Goal: Task Accomplishment & Management: Manage account settings

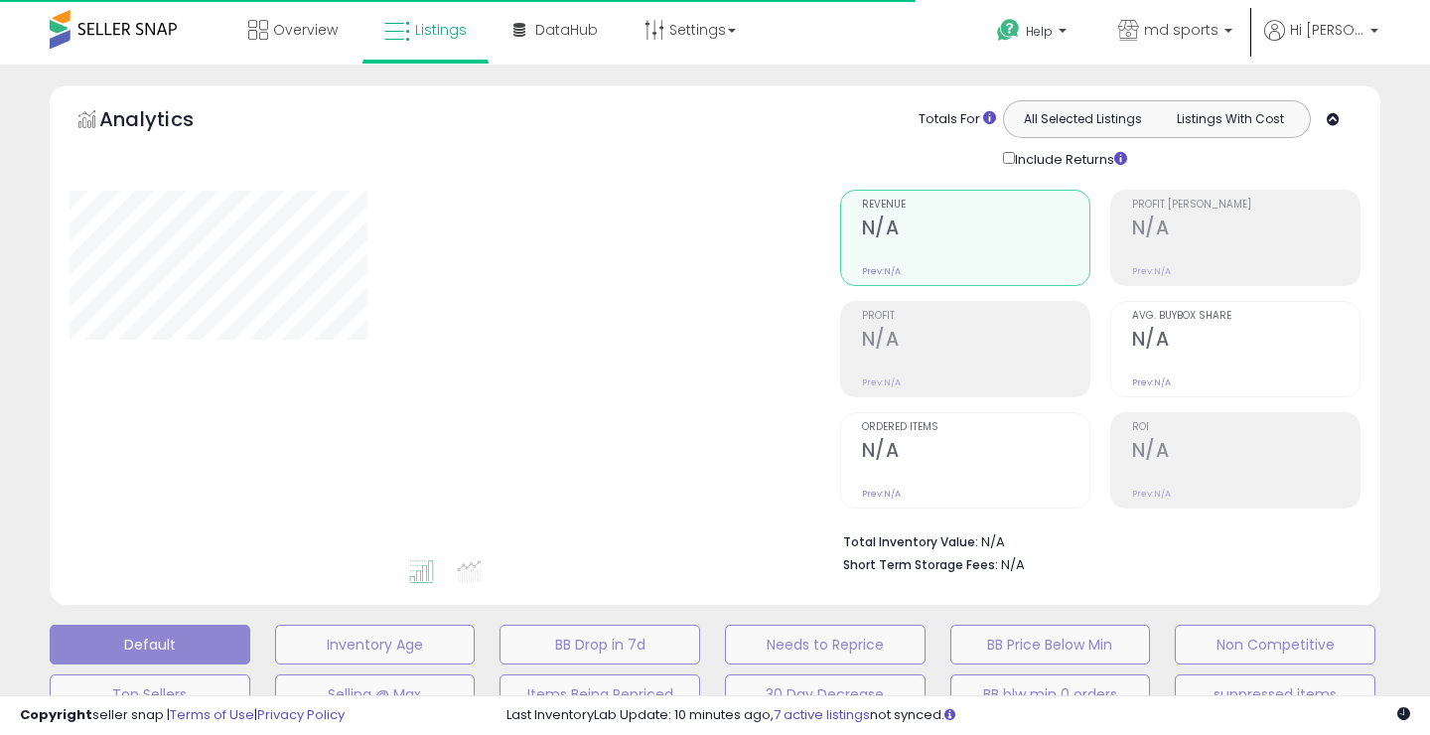
type input "**********"
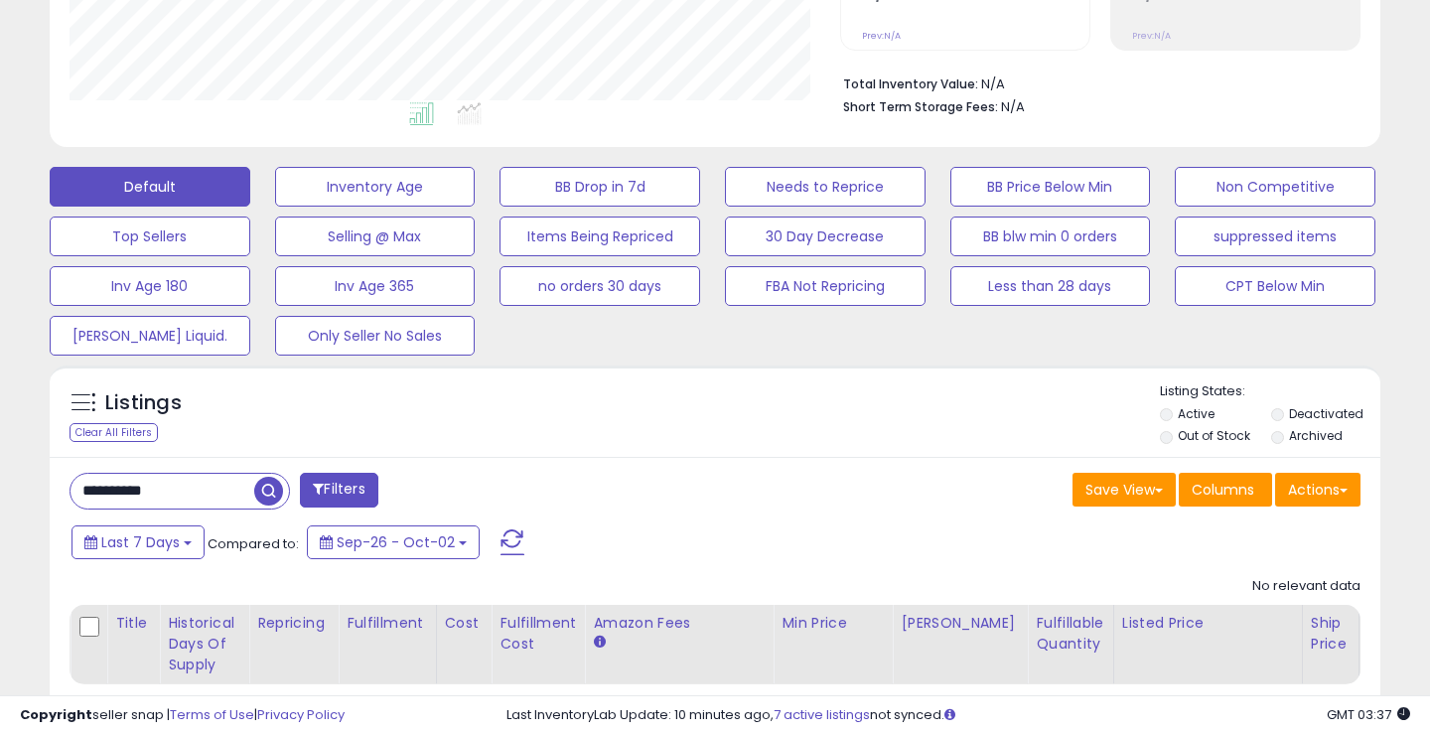
scroll to position [407, 771]
click at [864, 280] on button "FBA Not Repricing" at bounding box center [825, 286] width 201 height 40
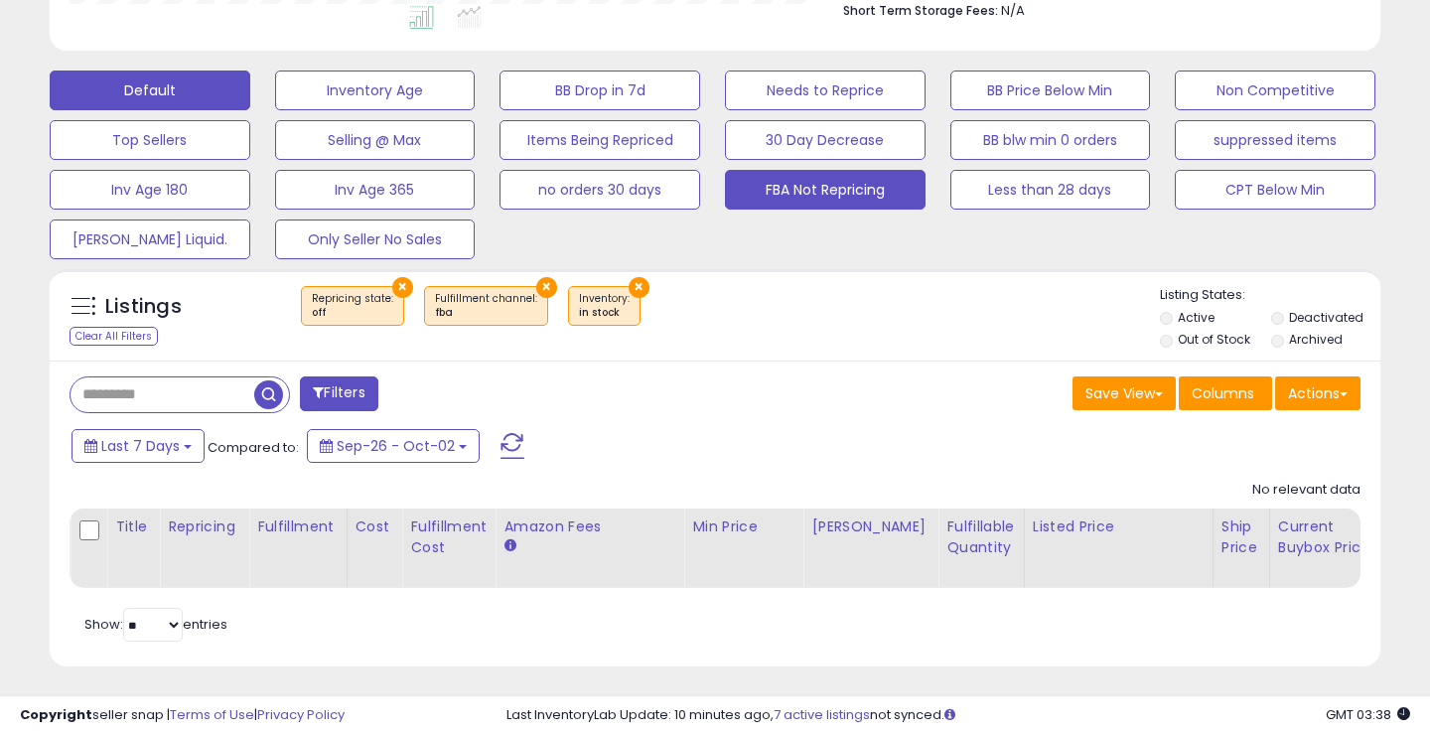
click at [208, 81] on button "Default" at bounding box center [150, 91] width 201 height 40
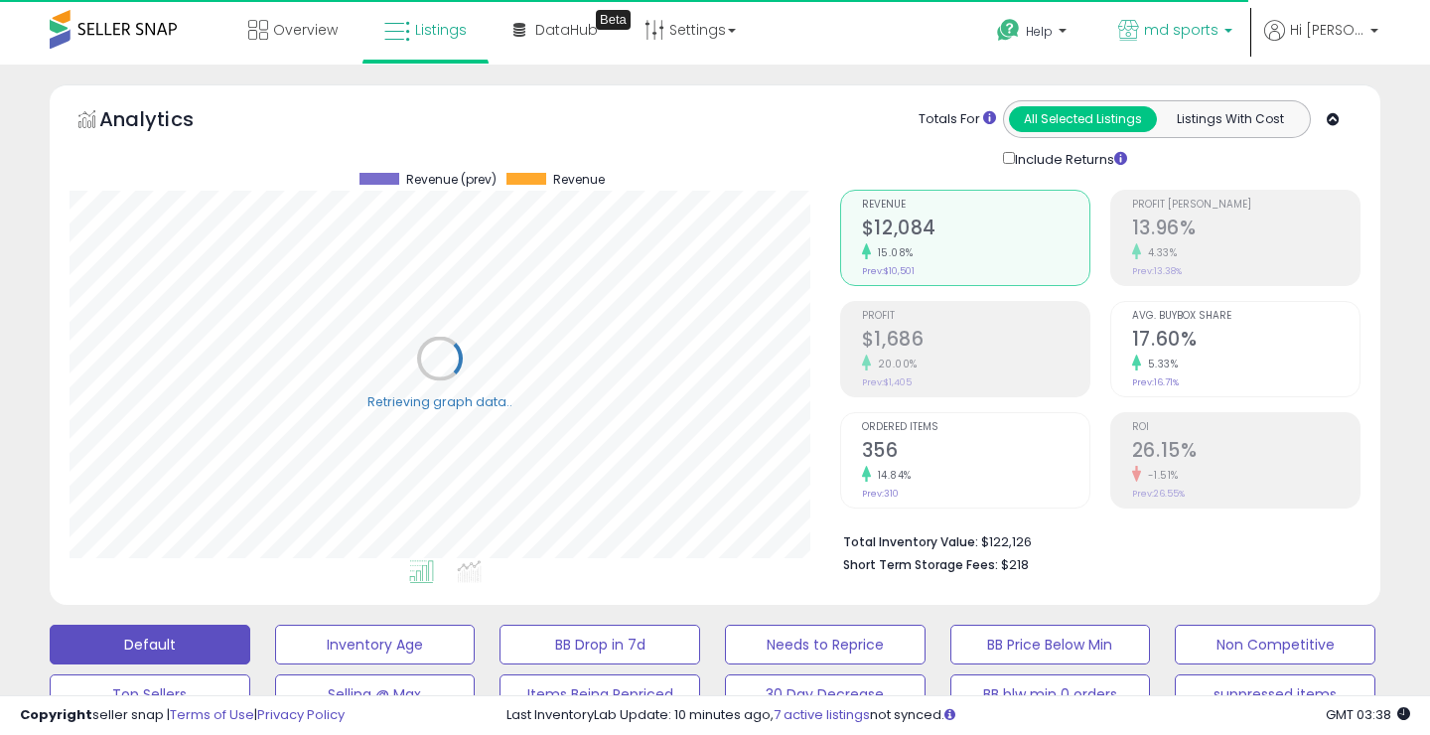
scroll to position [0, 0]
click at [1218, 31] on span "md sports" at bounding box center [1181, 30] width 74 height 20
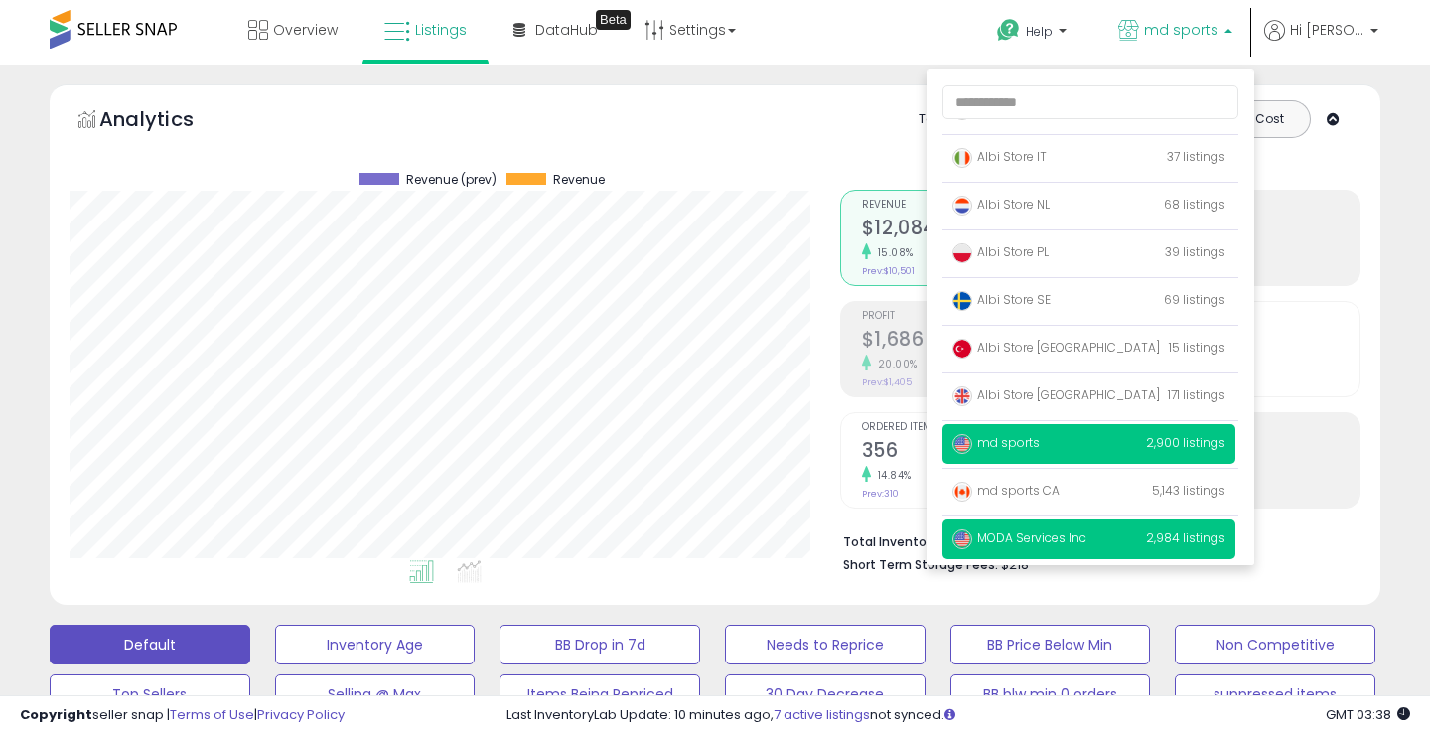
scroll to position [129, 0]
click at [1110, 541] on p "MODA Services Inc 2,984 listings" at bounding box center [1089, 540] width 293 height 40
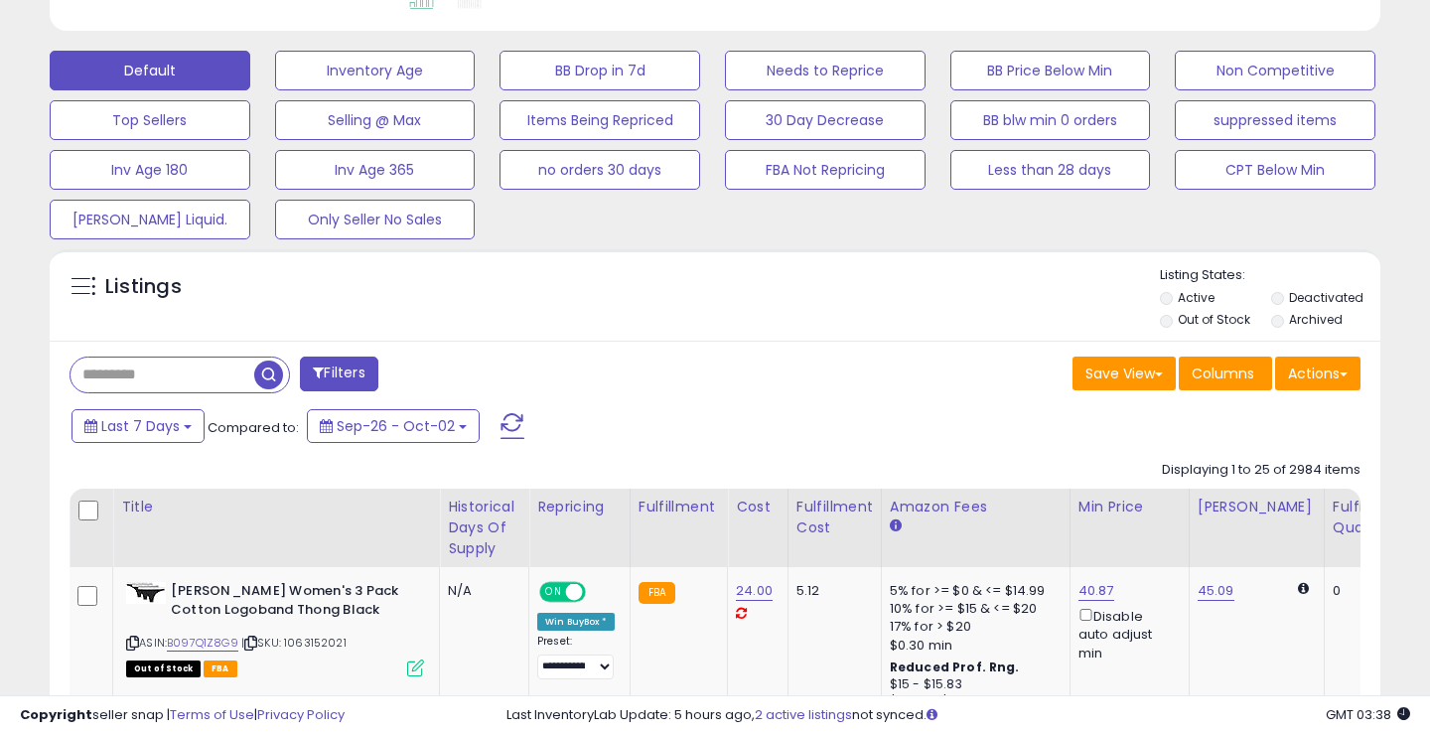
scroll to position [571, 0]
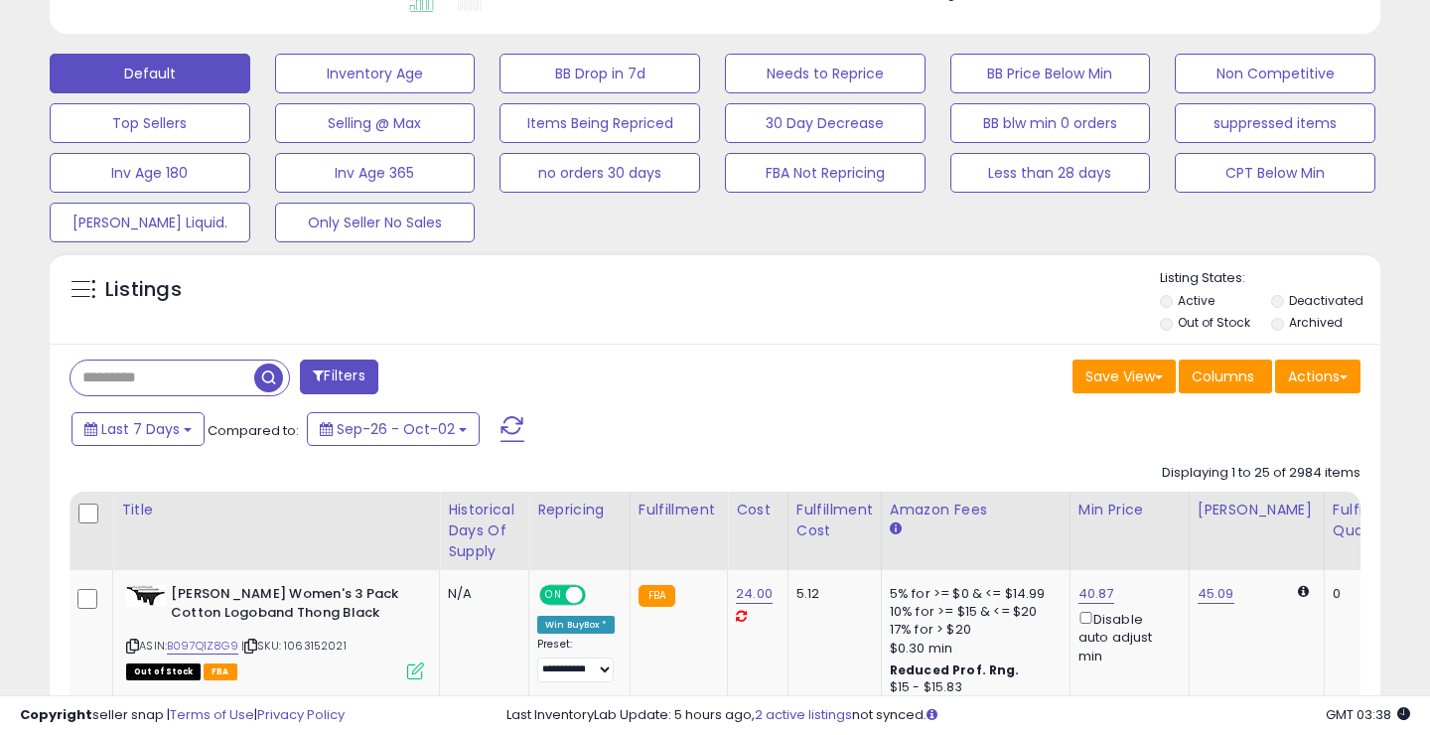
click at [188, 364] on input "text" at bounding box center [163, 378] width 184 height 35
paste input "**********"
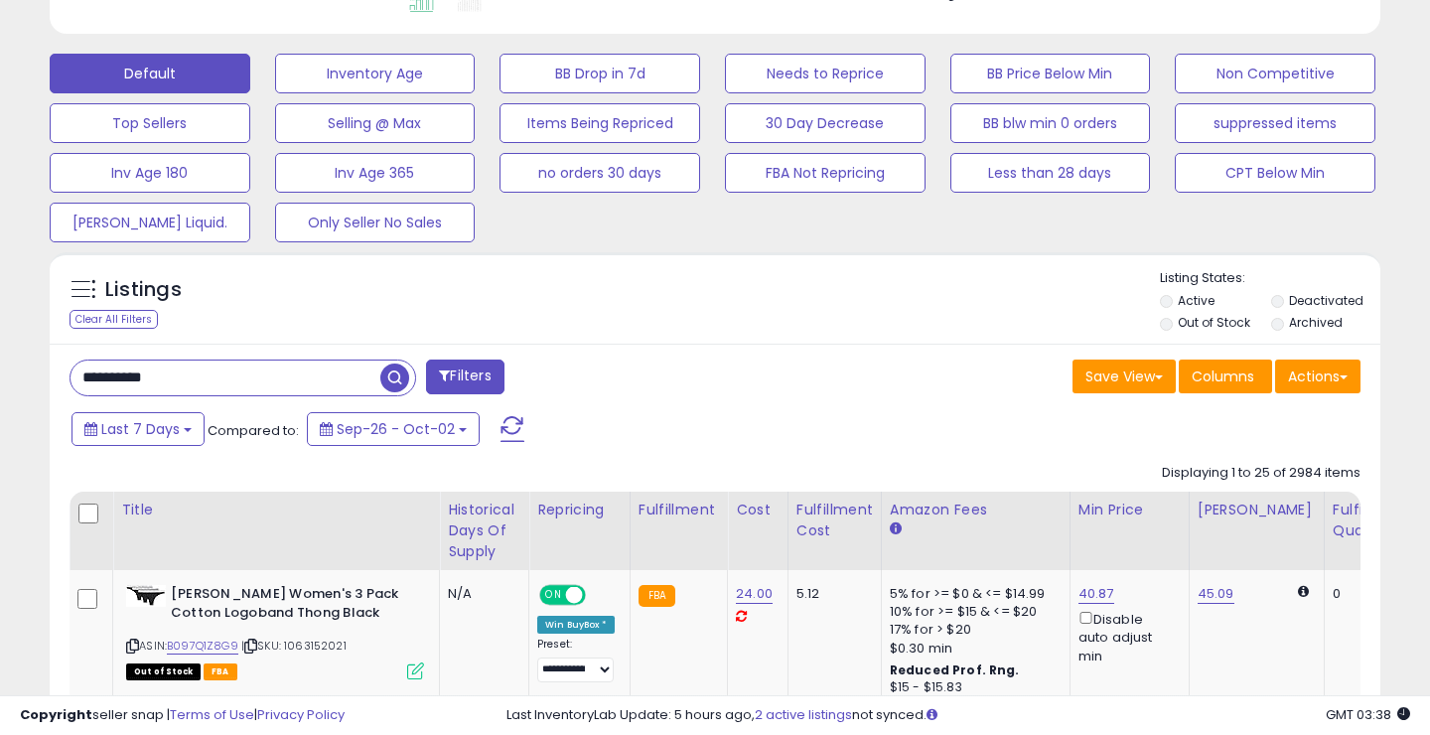
type input "**********"
click at [402, 374] on span "button" at bounding box center [394, 378] width 29 height 29
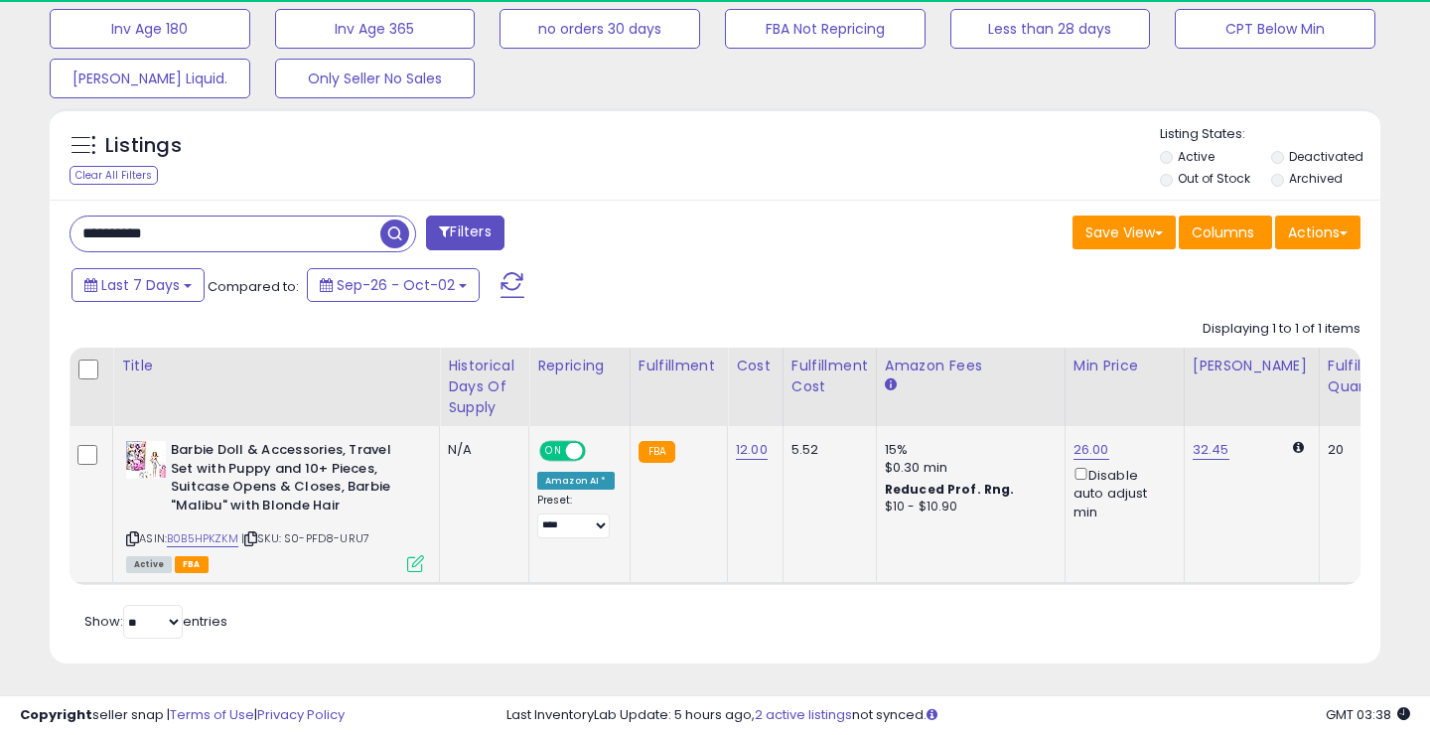
scroll to position [407, 771]
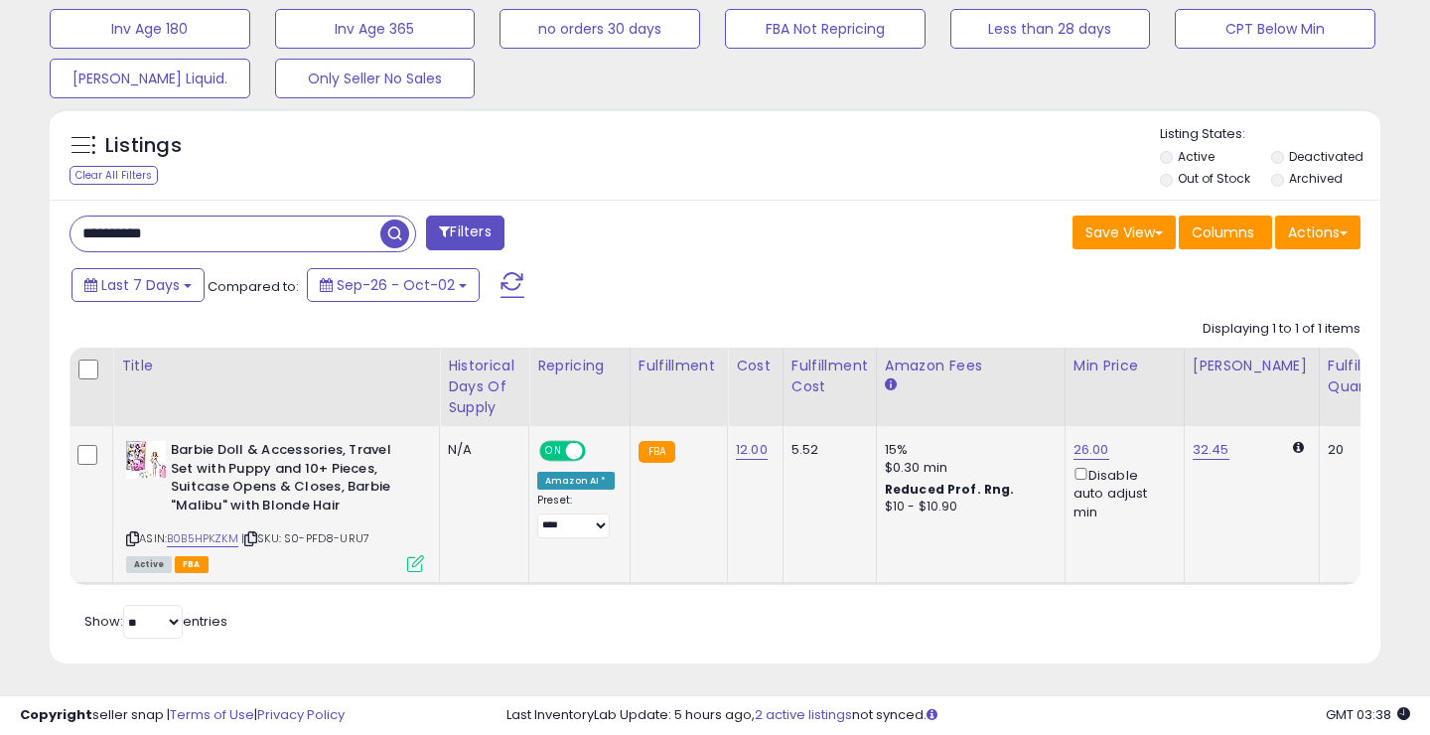
click at [417, 555] on icon at bounding box center [415, 563] width 17 height 17
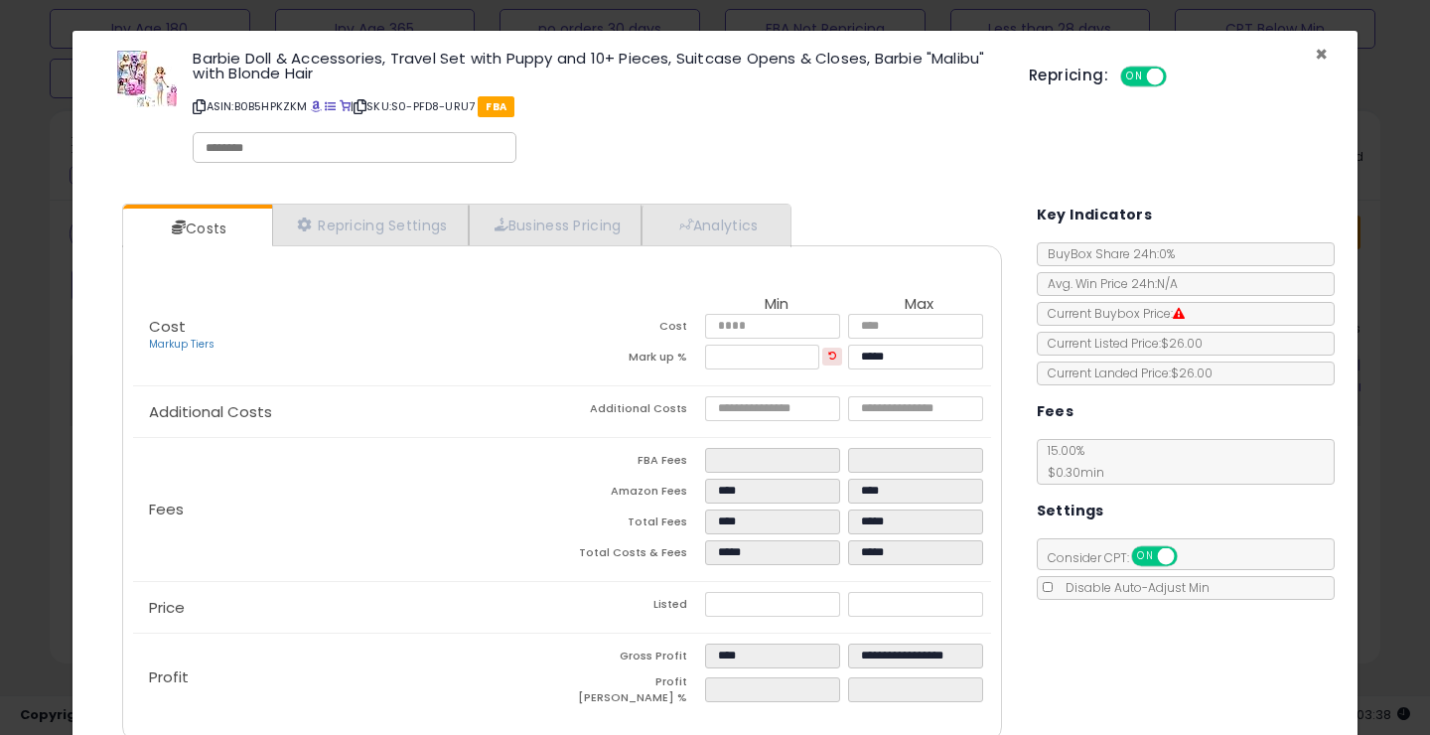
click at [1327, 48] on span "×" at bounding box center [1321, 54] width 13 height 29
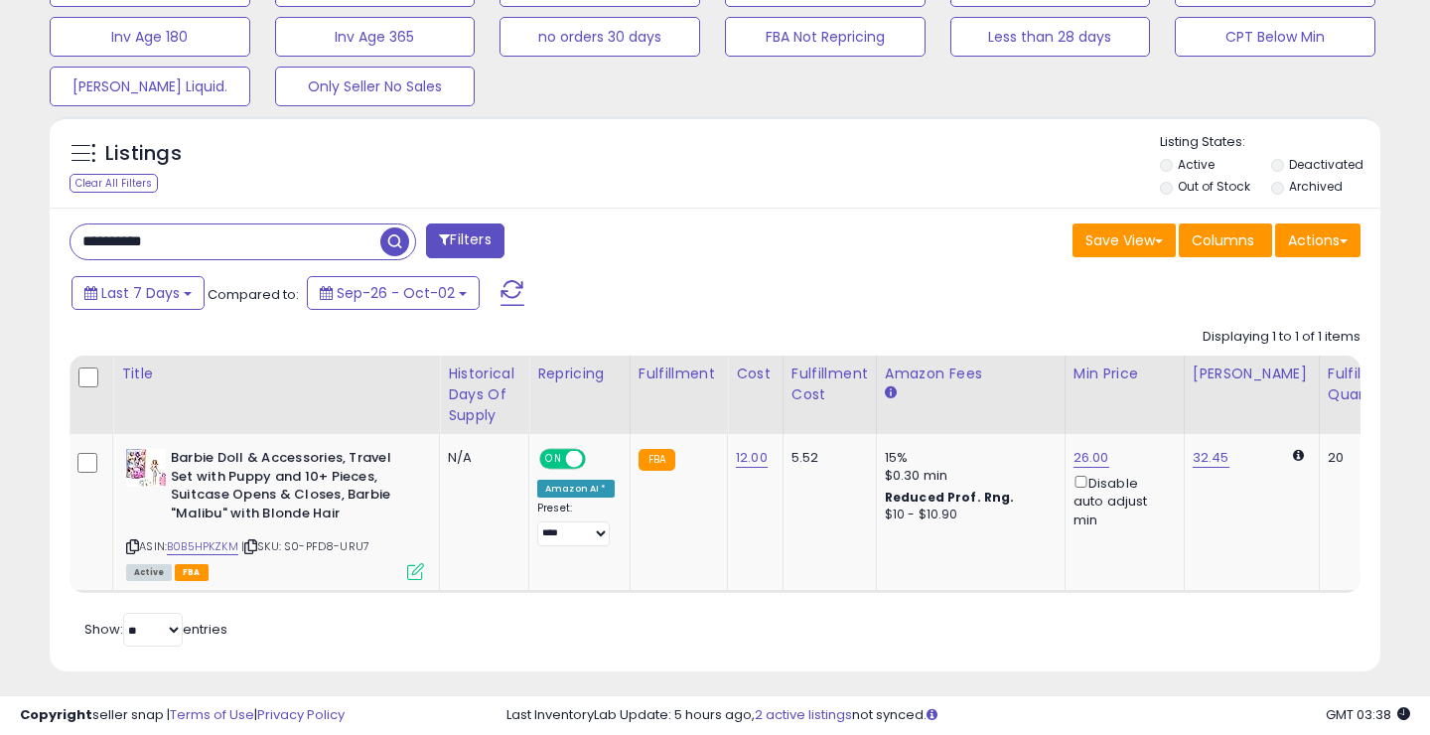
click at [847, 30] on button "FBA Not Repricing" at bounding box center [825, 37] width 201 height 40
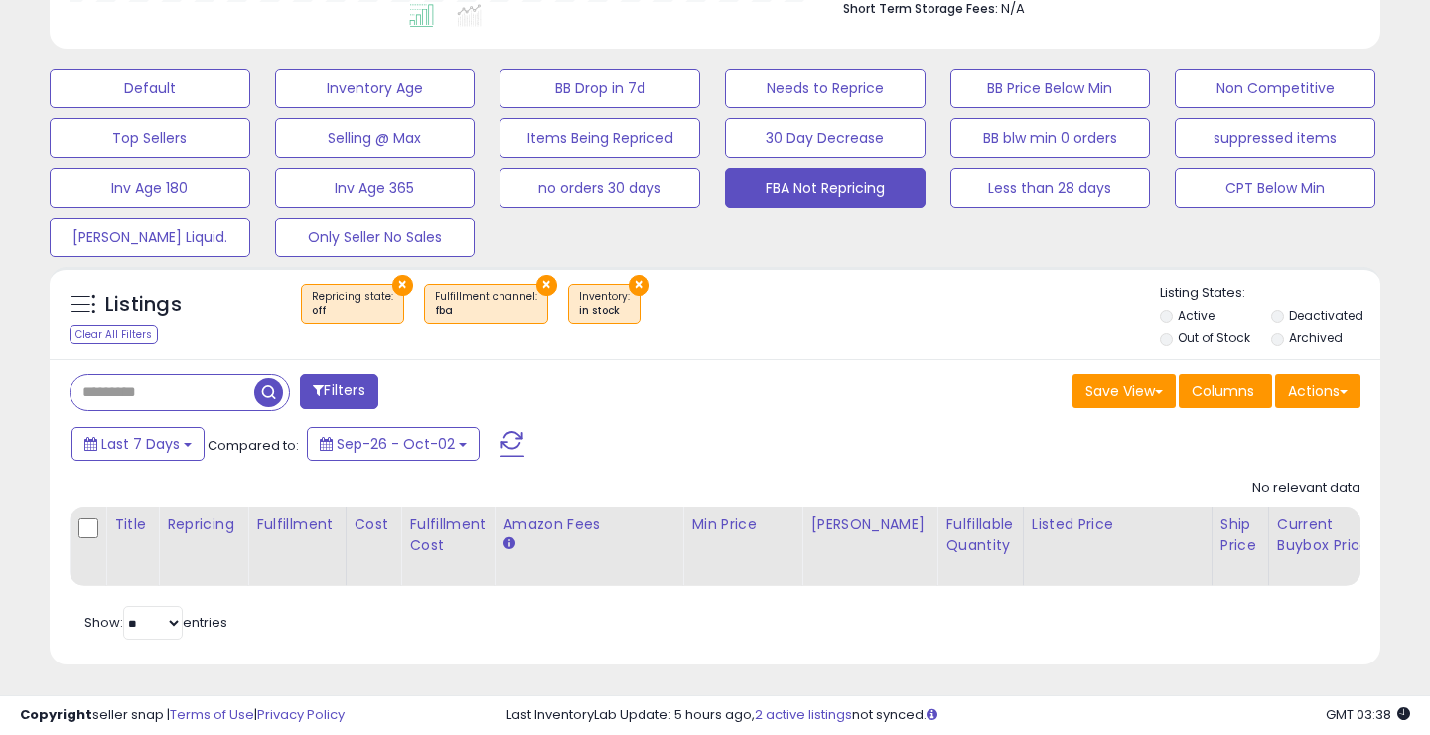
scroll to position [554, 0]
